Goal: Information Seeking & Learning: Find specific fact

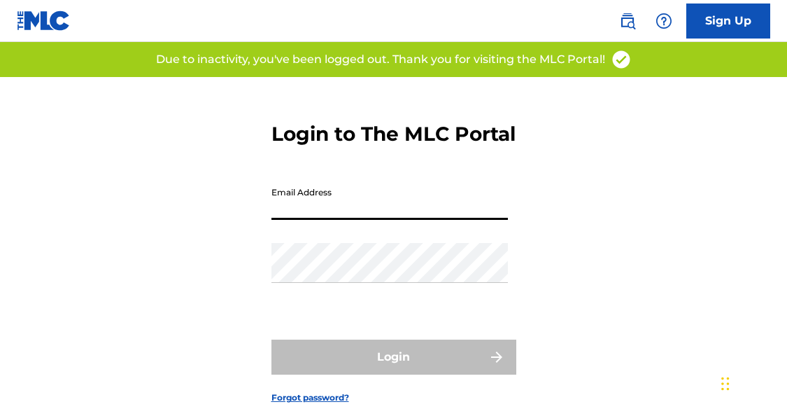
type input "[EMAIL_ADDRESS][PERSON_NAME][DOMAIN_NAME]"
click at [393, 374] on button "Login" at bounding box center [393, 356] width 245 height 35
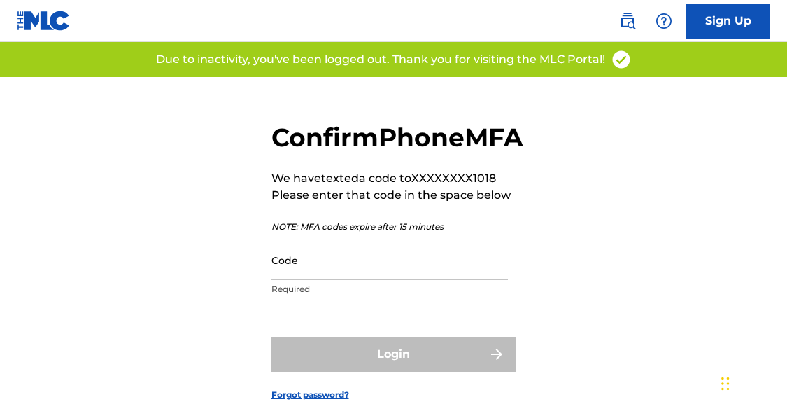
click at [420, 280] on input "Code" at bounding box center [389, 260] width 236 height 40
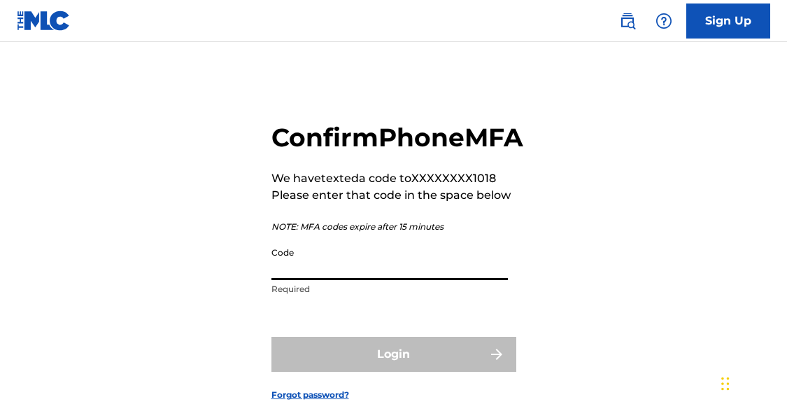
click at [674, 299] on div "Confirm Phone MFA We have texted a code to XXXXXXXX1018 Please enter that code …" at bounding box center [393, 250] width 787 height 346
click at [348, 280] on input "Code" at bounding box center [389, 260] width 236 height 40
paste input "638049"
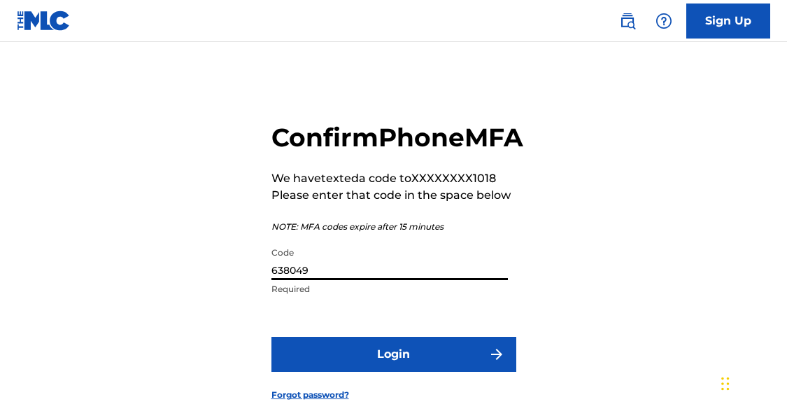
type input "638049"
click at [393, 372] on button "Login" at bounding box center [393, 354] width 245 height 35
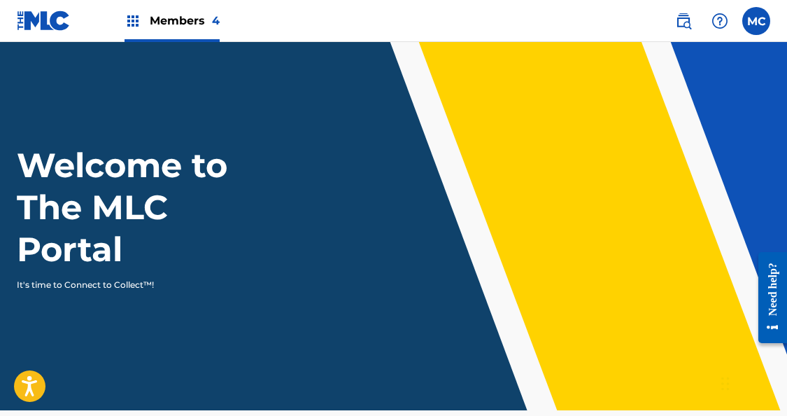
click at [683, 27] on img at bounding box center [683, 21] width 17 height 17
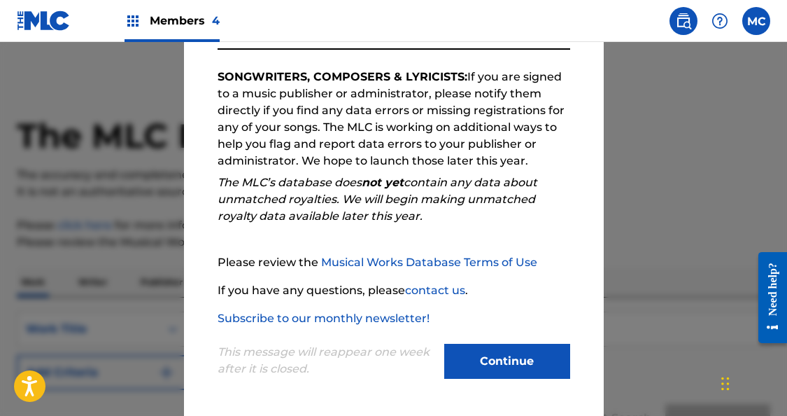
scroll to position [225, 0]
click at [515, 361] on button "Continue" at bounding box center [507, 361] width 126 height 35
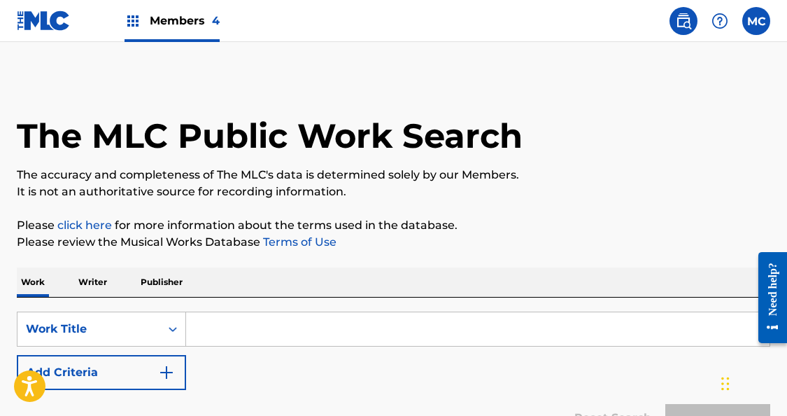
click at [236, 343] on input "Search Form" at bounding box center [478, 329] width 584 height 34
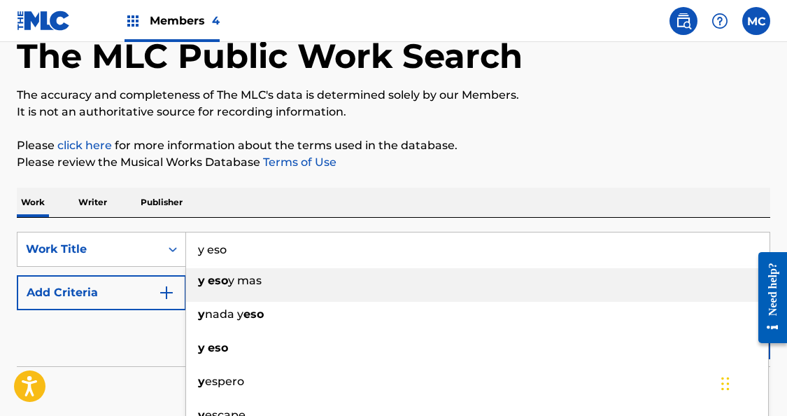
scroll to position [80, 0]
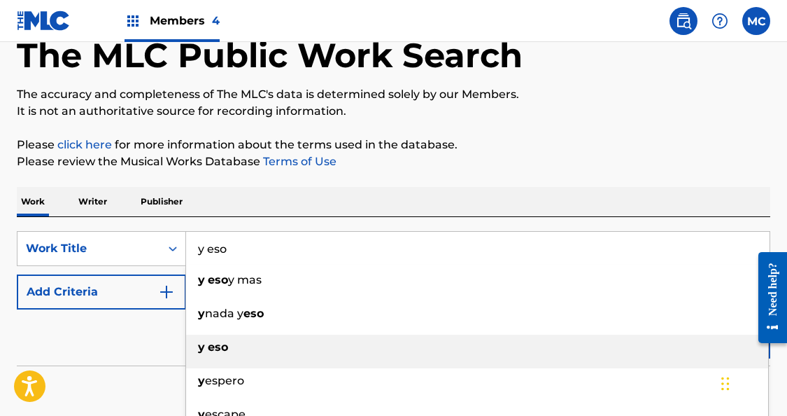
type input "y eso"
click at [255, 336] on div "y eso" at bounding box center [477, 346] width 582 height 25
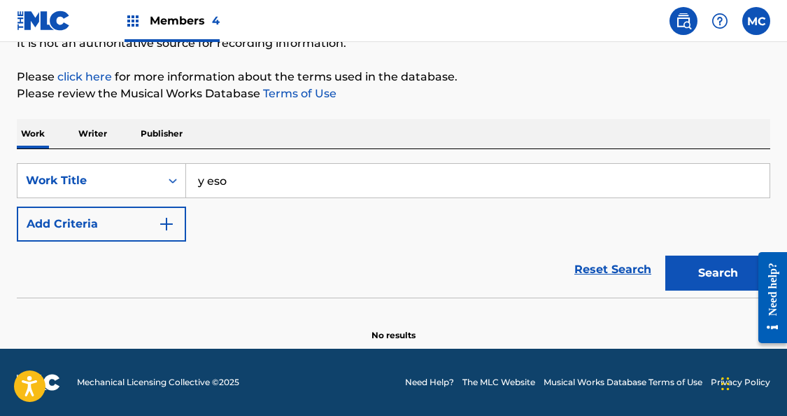
scroll to position [148, 0]
click at [716, 275] on button "Search" at bounding box center [717, 272] width 105 height 35
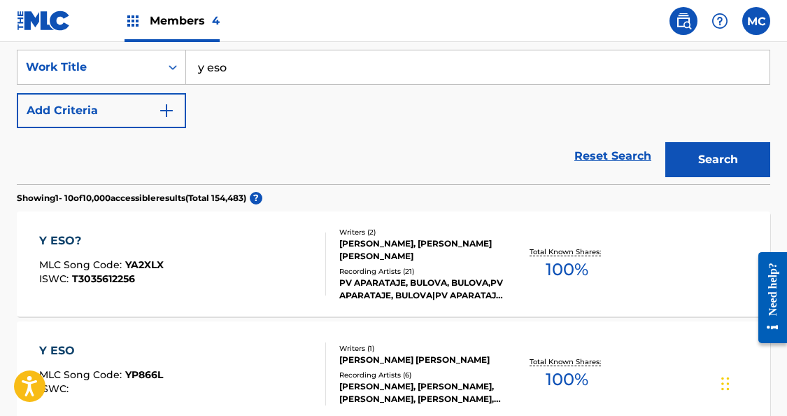
scroll to position [299, 0]
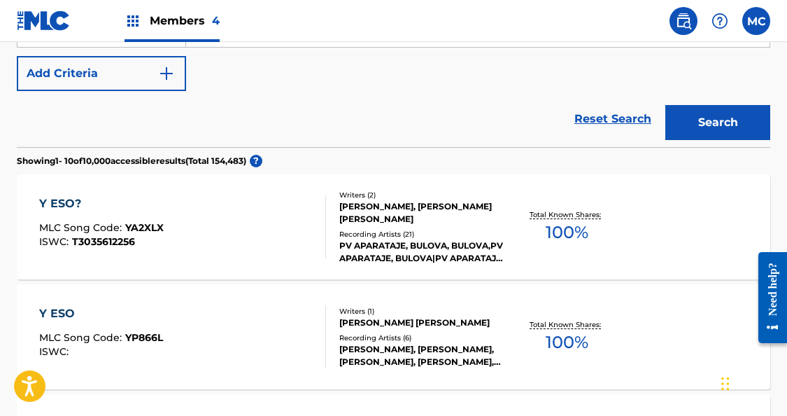
click at [67, 205] on div "Y ESO?" at bounding box center [101, 203] width 125 height 17
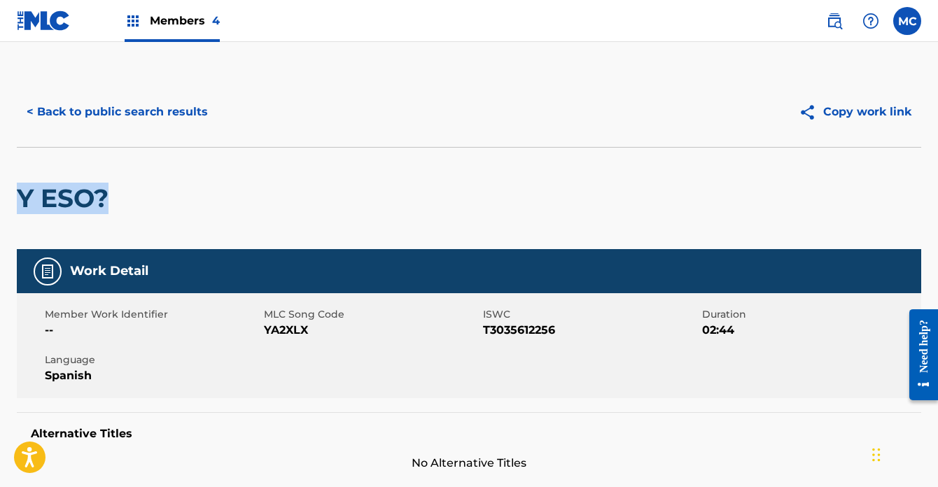
drag, startPoint x: 113, startPoint y: 193, endPoint x: 13, endPoint y: 192, distance: 100.8
copy h2 "Y ESO?"
click at [122, 101] on button "< Back to public search results" at bounding box center [117, 111] width 201 height 35
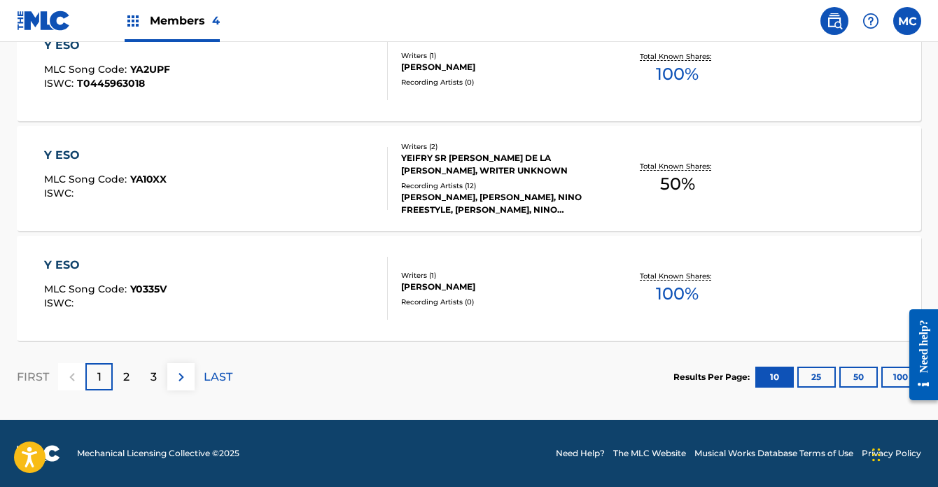
scroll to position [1226, 0]
click at [125, 371] on p "2" at bounding box center [126, 377] width 6 height 17
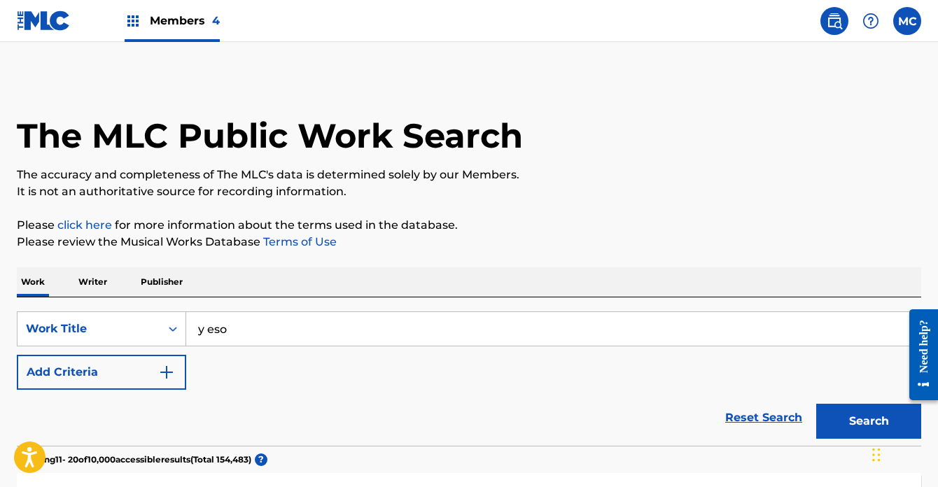
scroll to position [0, 0]
click at [270, 313] on input "y eso" at bounding box center [553, 329] width 734 height 34
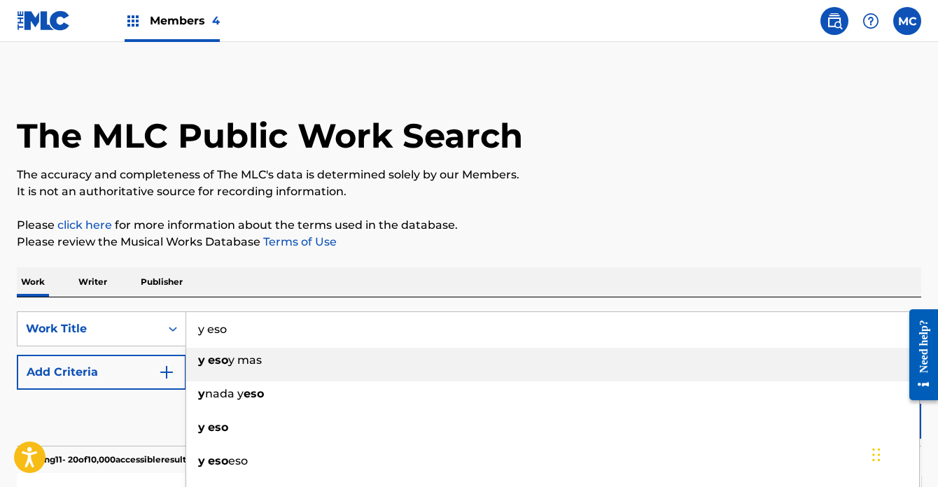
click at [270, 323] on input "y eso" at bounding box center [553, 329] width 734 height 34
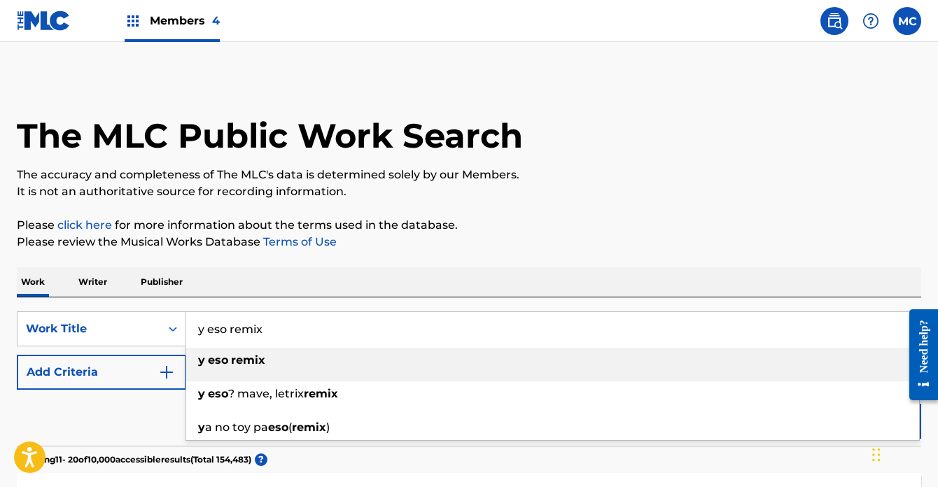
type input "y eso remix"
click at [233, 360] on strong "remix" at bounding box center [248, 359] width 34 height 13
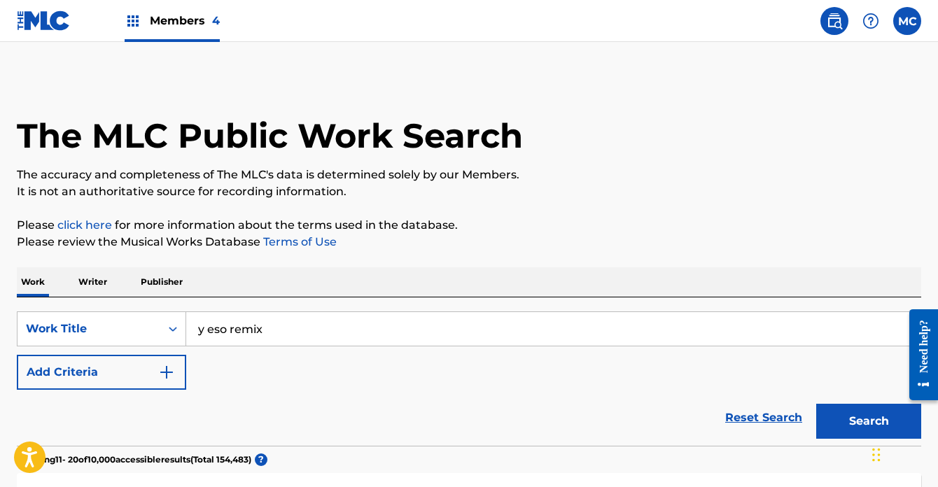
click at [786, 415] on button "Search" at bounding box center [868, 421] width 105 height 35
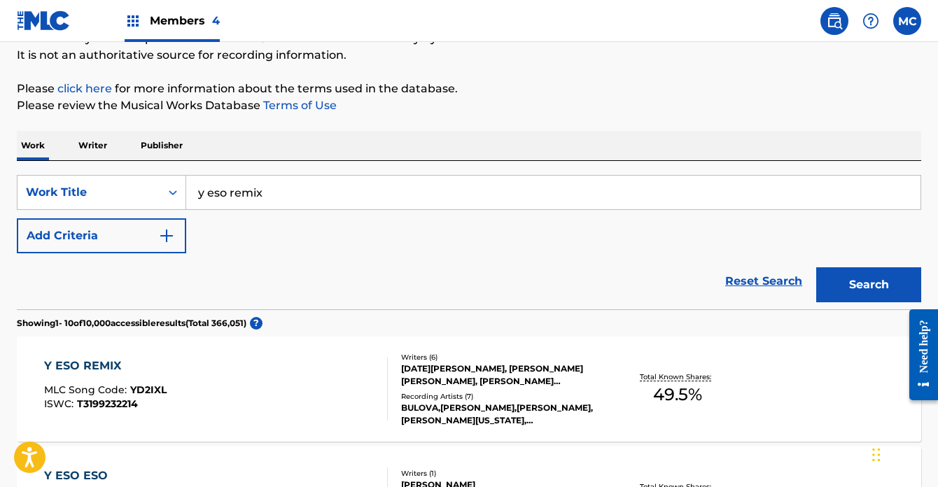
scroll to position [175, 0]
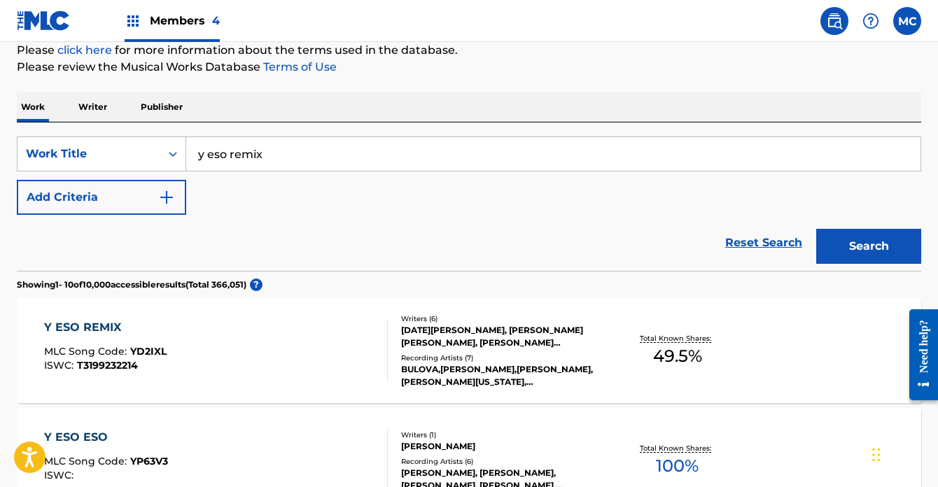
click at [108, 325] on div "Y ESO REMIX" at bounding box center [105, 327] width 122 height 17
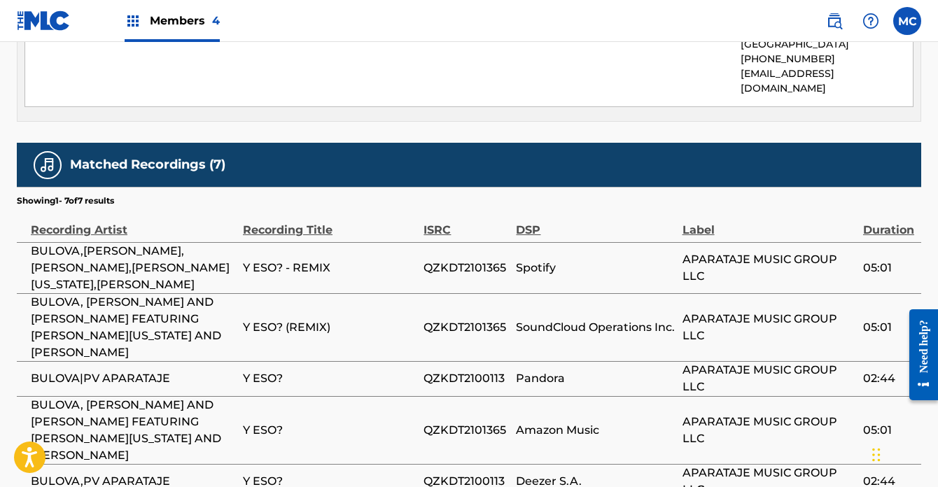
scroll to position [1969, 0]
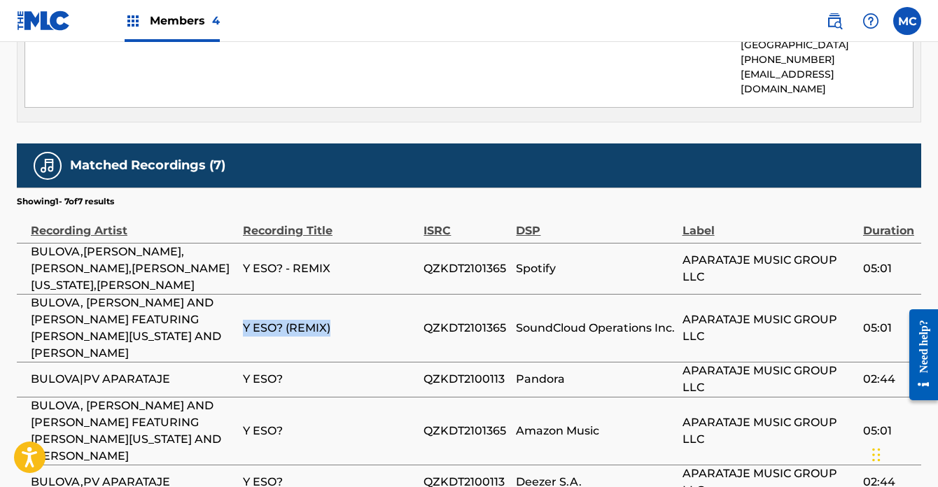
drag, startPoint x: 353, startPoint y: 188, endPoint x: 243, endPoint y: 184, distance: 109.9
click at [243, 320] on span "Y ESO? (REMIX)" at bounding box center [330, 328] width 174 height 17
copy span "Y ESO? (REMIX)"
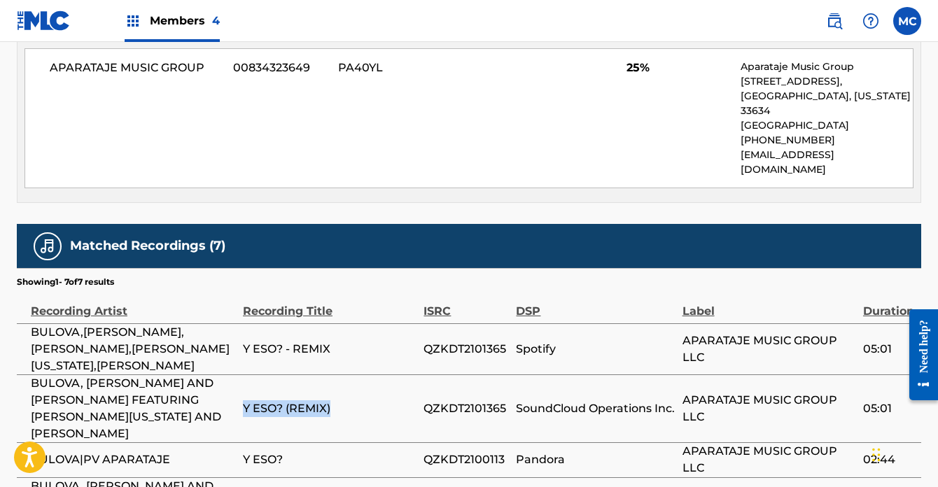
scroll to position [1848, 0]
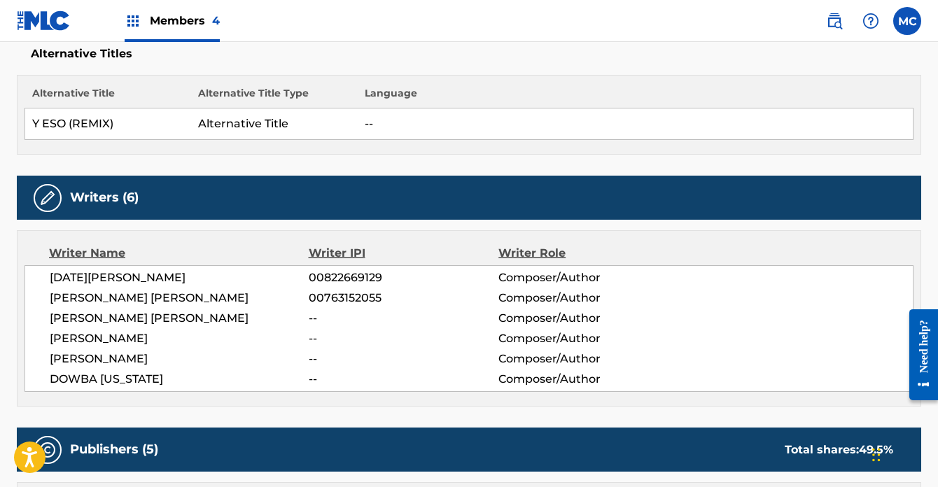
scroll to position [383, 0]
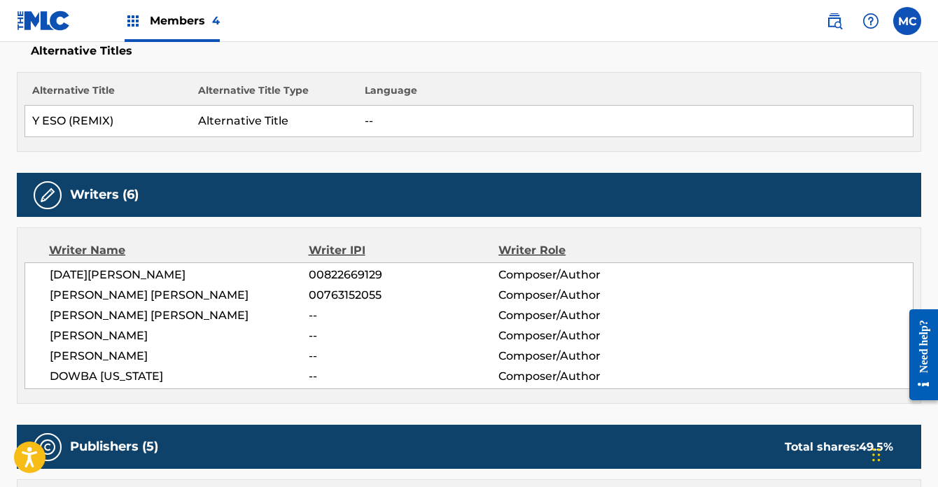
drag, startPoint x: 201, startPoint y: 356, endPoint x: 52, endPoint y: 354, distance: 149.0
click at [52, 354] on span "[PERSON_NAME]" at bounding box center [179, 356] width 259 height 17
copy span "[PERSON_NAME]"
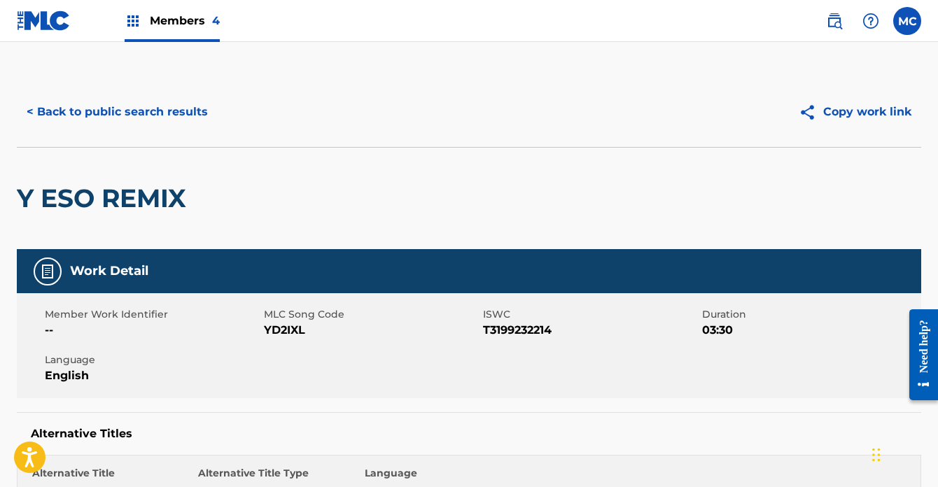
scroll to position [0, 0]
click at [112, 104] on button "< Back to public search results" at bounding box center [117, 111] width 201 height 35
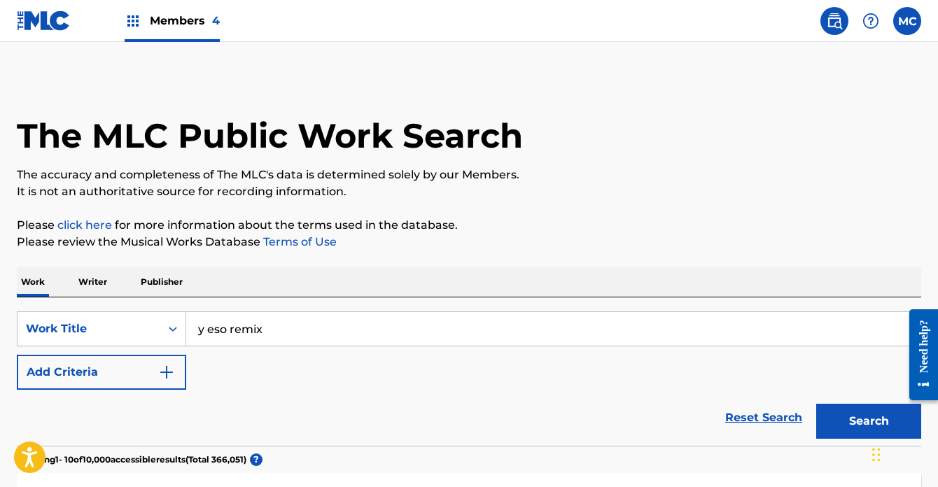
scroll to position [175, 0]
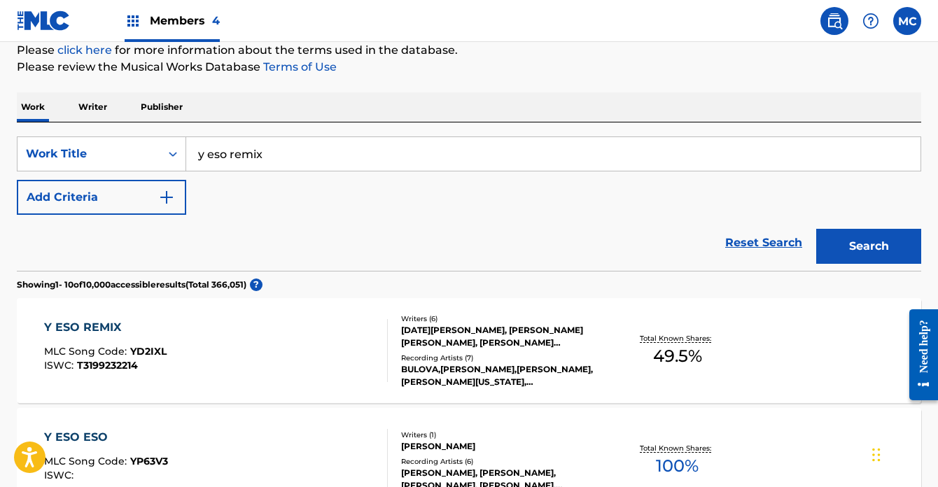
click at [99, 100] on p "Writer" at bounding box center [92, 106] width 37 height 29
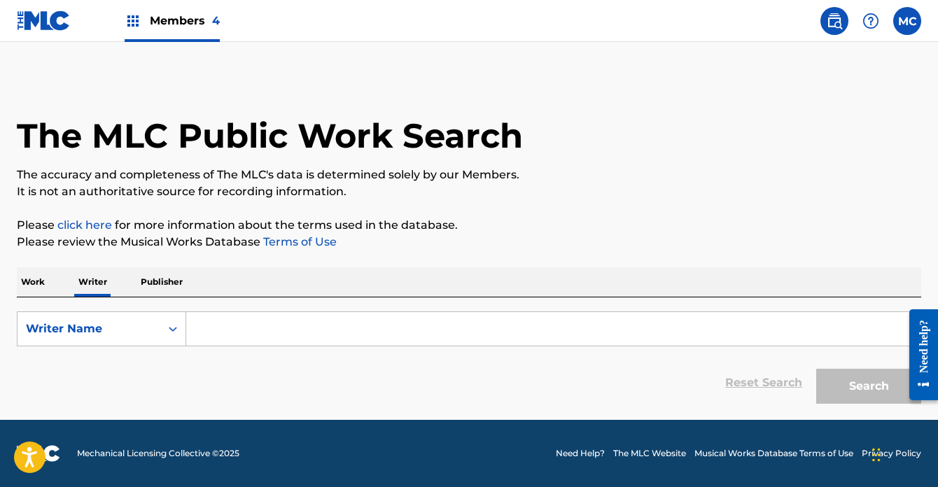
click at [248, 318] on input "Search Form" at bounding box center [553, 329] width 734 height 34
paste input "[PERSON_NAME]"
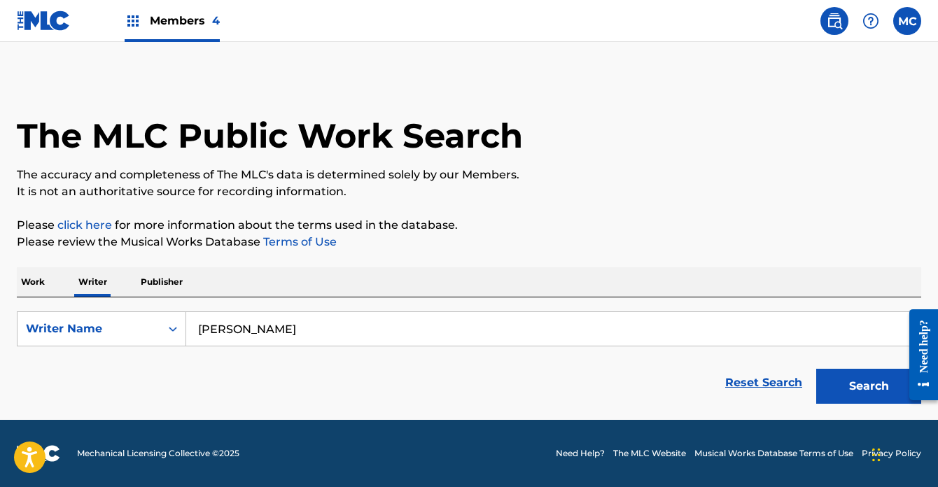
type input "[PERSON_NAME]"
click at [786, 386] on button "Search" at bounding box center [868, 386] width 105 height 35
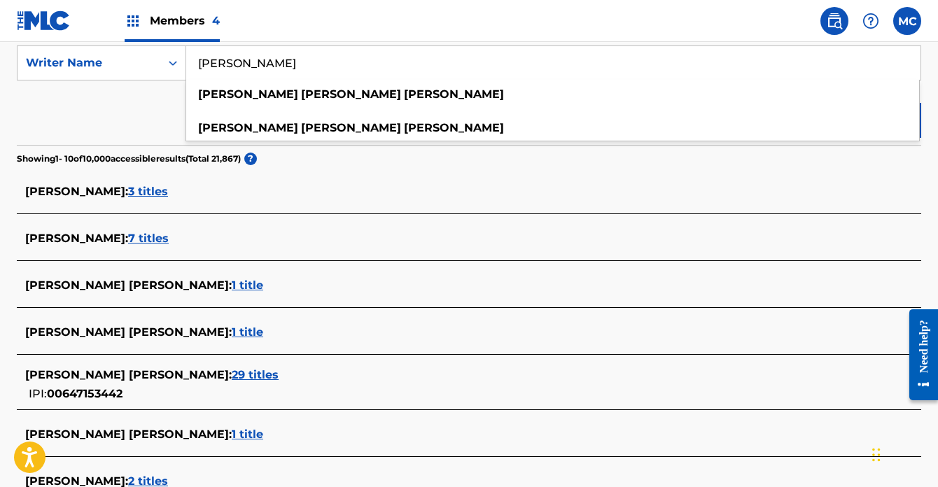
scroll to position [291, 0]
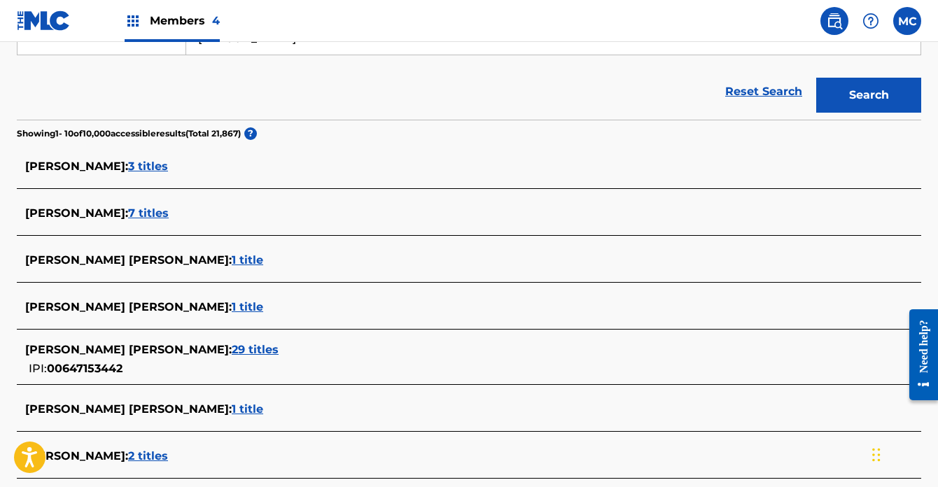
click at [157, 160] on span "3 titles" at bounding box center [148, 166] width 40 height 13
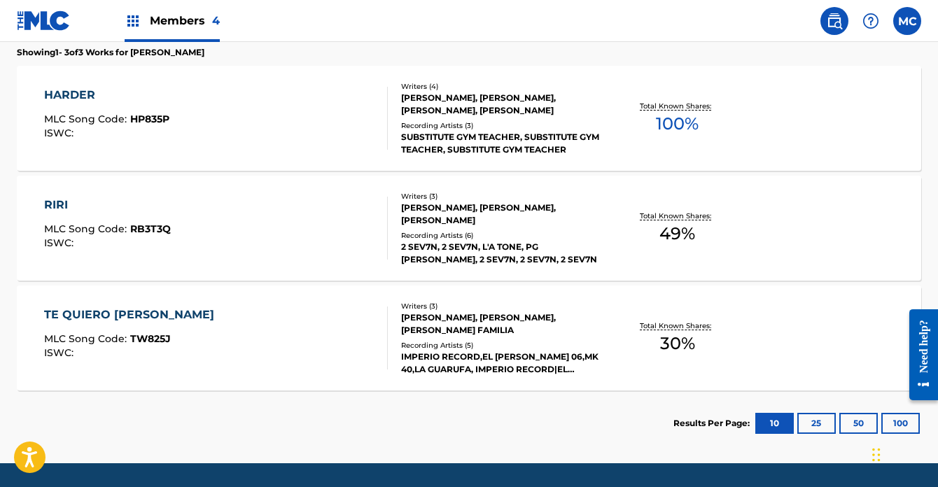
scroll to position [416, 0]
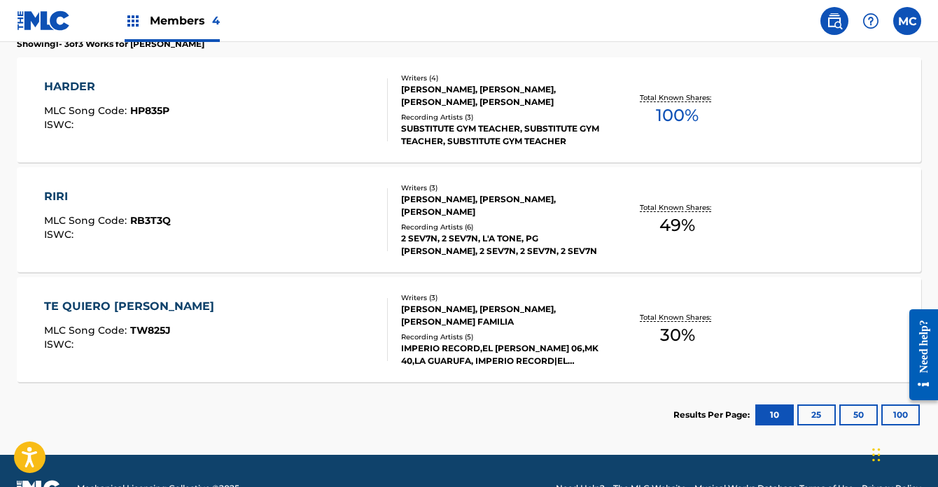
click at [132, 304] on div "TE QUIERO [PERSON_NAME]" at bounding box center [132, 306] width 177 height 17
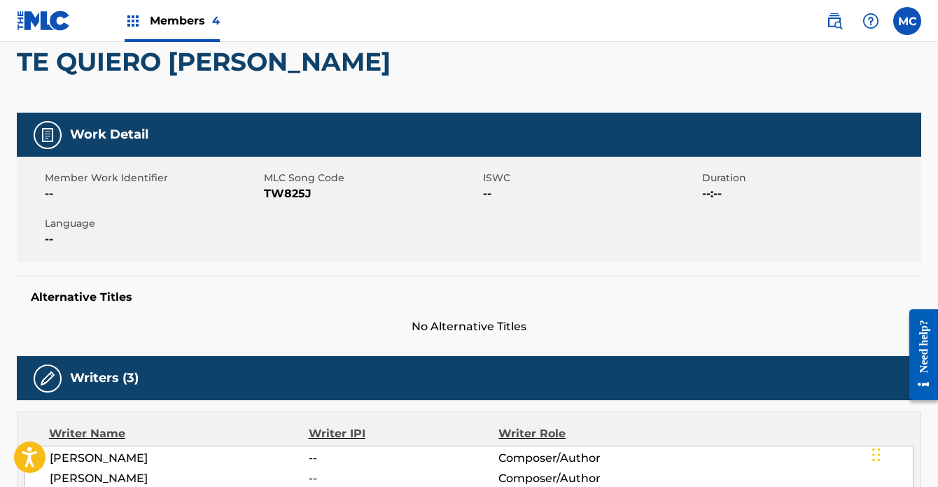
scroll to position [72, 0]
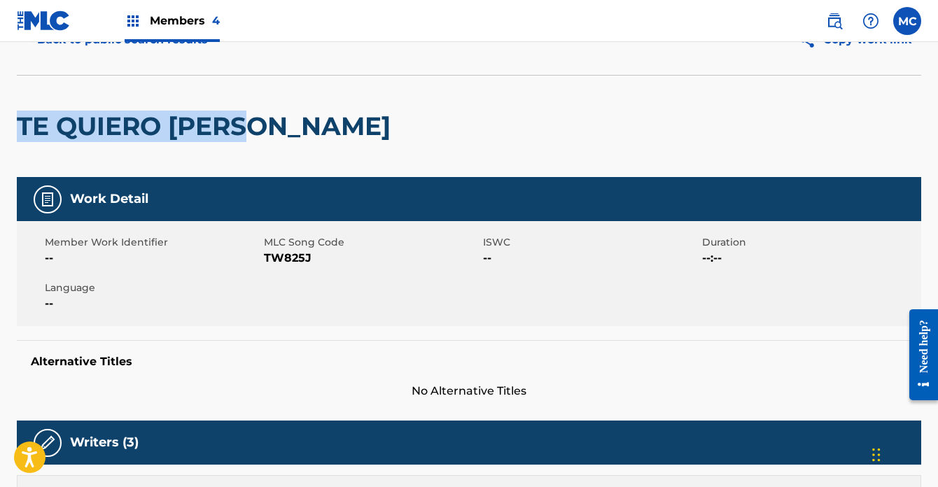
drag, startPoint x: 251, startPoint y: 130, endPoint x: 22, endPoint y: 120, distance: 229.7
click at [22, 120] on div "TE QUIERO [PERSON_NAME]" at bounding box center [469, 126] width 904 height 102
copy h2 "TE QUIERO [PERSON_NAME]"
